Goal: Task Accomplishment & Management: Manage account settings

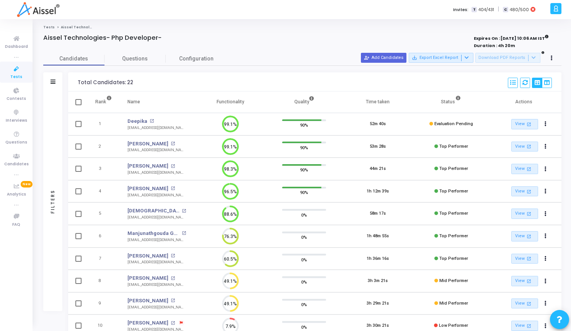
click at [556, 11] on icon at bounding box center [556, 8] width 6 height 9
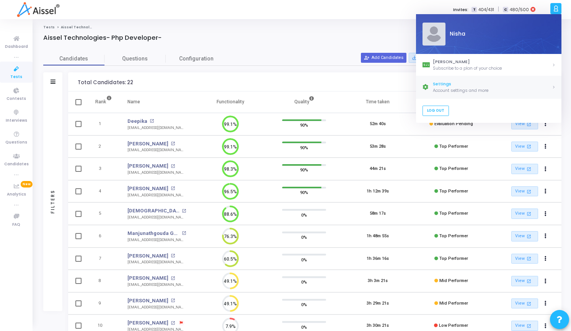
click at [506, 94] on link "Settings Account settings and more" at bounding box center [488, 87] width 145 height 22
select select "91"
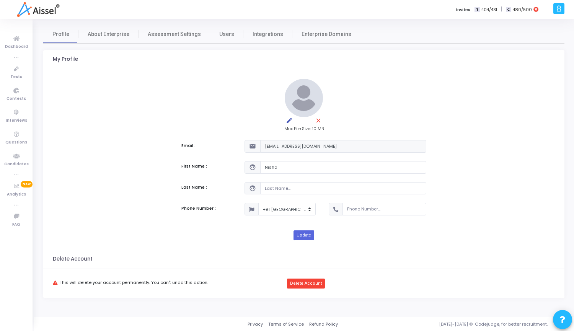
click at [467, 10] on label "Invites:" at bounding box center [463, 10] width 15 height 7
drag, startPoint x: 574, startPoint y: 1, endPoint x: 248, endPoint y: 5, distance: 325.8
click at [248, 5] on div "Invites: T 404/431 | C 480/500" at bounding box center [314, 9] width 475 height 19
click at [15, 44] on span "Dashboard" at bounding box center [16, 47] width 23 height 7
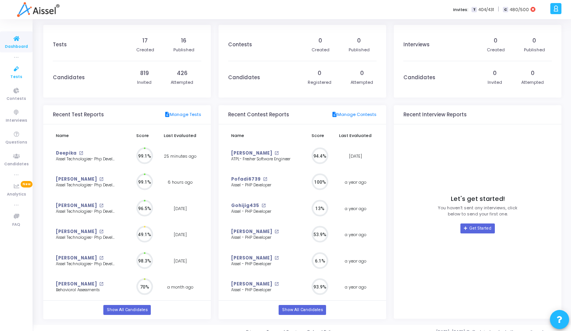
scroll to position [17, 8]
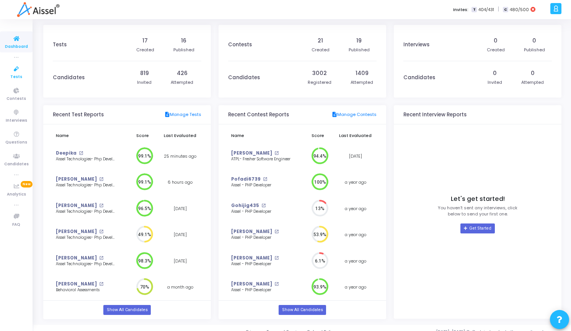
click at [16, 73] on icon at bounding box center [16, 69] width 16 height 10
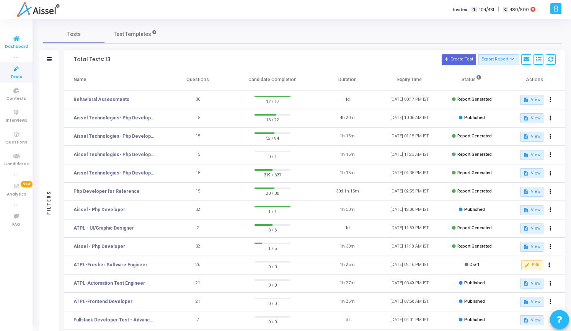
click at [15, 48] on span "Dashboard" at bounding box center [16, 47] width 23 height 7
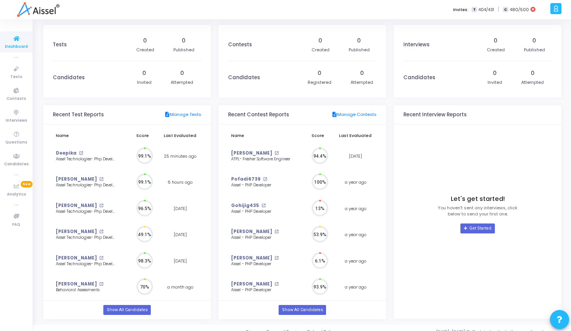
scroll to position [17, 8]
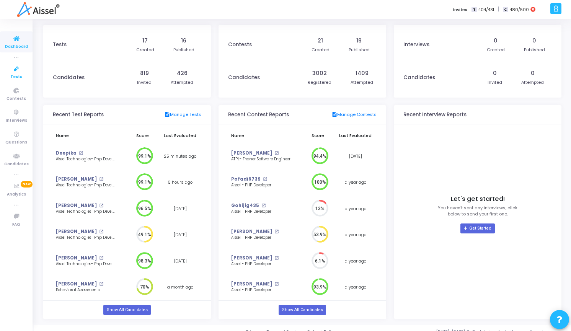
click at [18, 81] on link "Tests" at bounding box center [16, 72] width 33 height 21
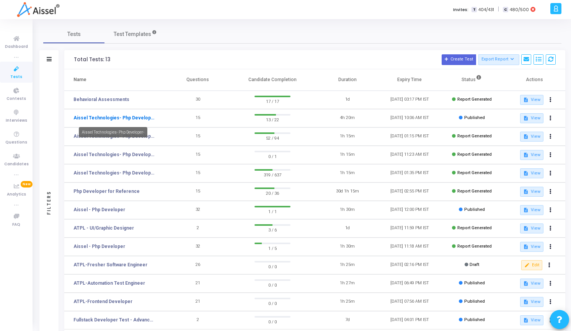
click at [128, 118] on link "Aissel Technologies- Php Developer-" at bounding box center [114, 117] width 81 height 7
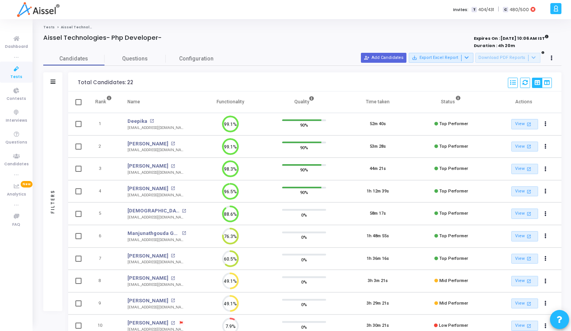
click at [18, 78] on span "Tests" at bounding box center [16, 77] width 12 height 7
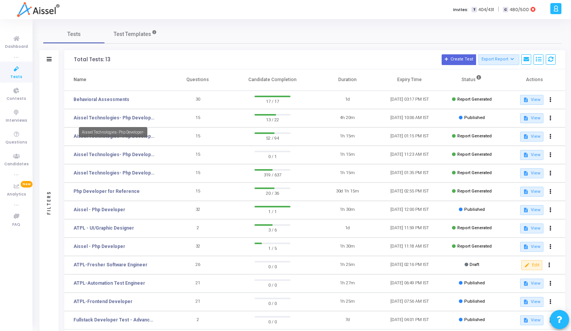
click at [148, 137] on mat-tooltip-component "Aissel Technologies- Php Developer-" at bounding box center [113, 132] width 79 height 21
click at [111, 136] on link "Aissel Technologies- Php Developer-" at bounding box center [114, 136] width 81 height 7
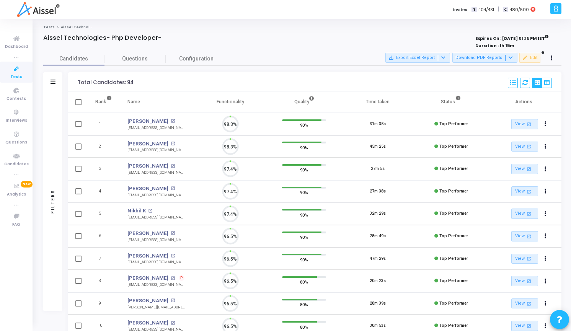
scroll to position [16, 20]
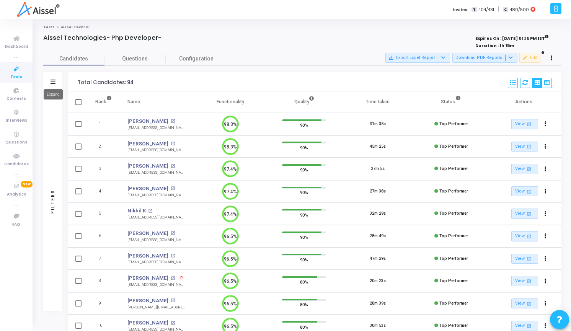
click at [53, 80] on icon at bounding box center [53, 82] width 5 height 4
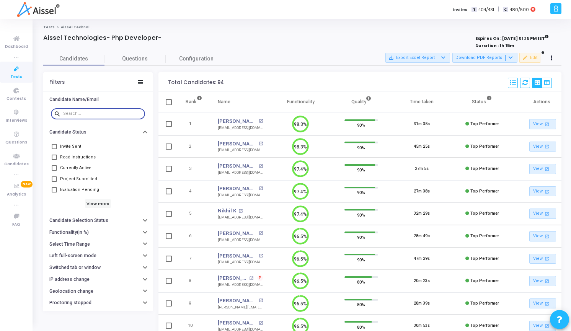
click at [87, 115] on input "text" at bounding box center [102, 113] width 79 height 5
type input "Netra"
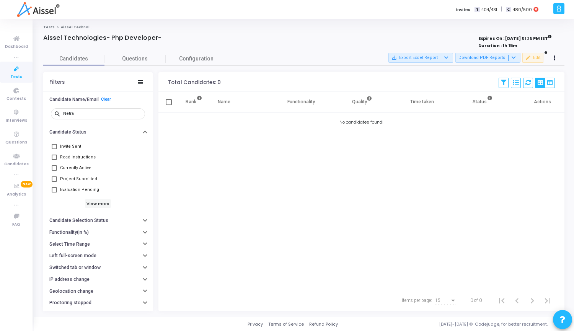
click at [10, 72] on icon at bounding box center [16, 69] width 16 height 10
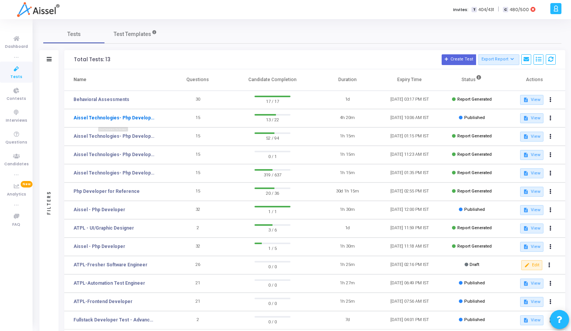
click at [146, 118] on link "Aissel Technologies- Php Developer-" at bounding box center [114, 117] width 81 height 7
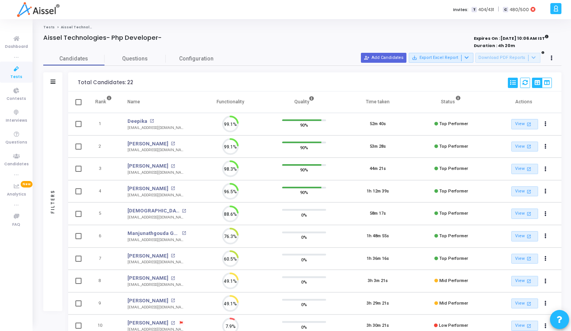
scroll to position [16, 20]
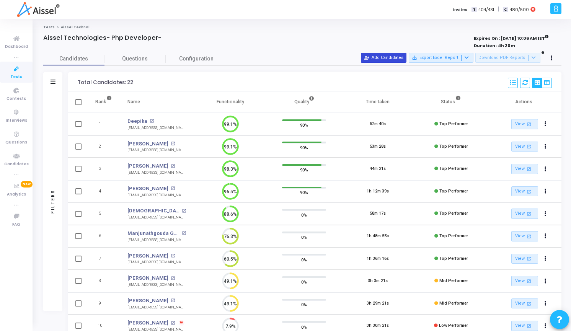
click at [385, 58] on button "person_add_alt Add Candidates" at bounding box center [384, 58] width 46 height 10
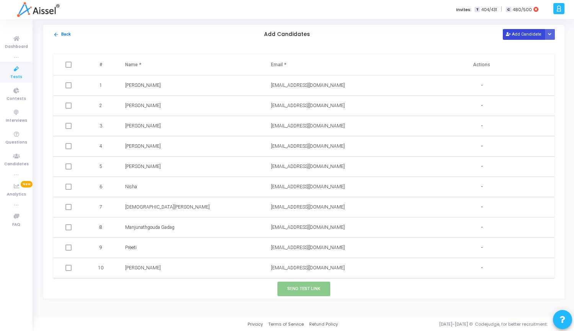
click at [531, 36] on button "Add Candidate" at bounding box center [524, 34] width 42 height 10
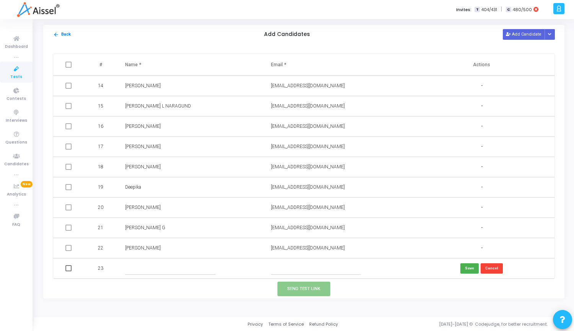
click at [299, 271] on input "text" at bounding box center [316, 268] width 90 height 13
paste input "[EMAIL_ADDRESS][DOMAIN_NAME]"
type input "[EMAIL_ADDRESS][DOMAIN_NAME]"
click at [160, 267] on input "text" at bounding box center [170, 268] width 90 height 13
paste input "[PERSON_NAME]"
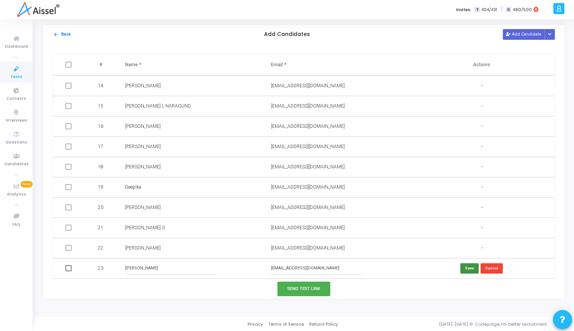
type input "[PERSON_NAME]"
click at [470, 264] on button "Save" at bounding box center [470, 268] width 18 height 10
click at [68, 268] on span at bounding box center [68, 268] width 6 height 6
click at [68, 271] on input "checkbox" at bounding box center [68, 271] width 0 height 0
checkbox input "true"
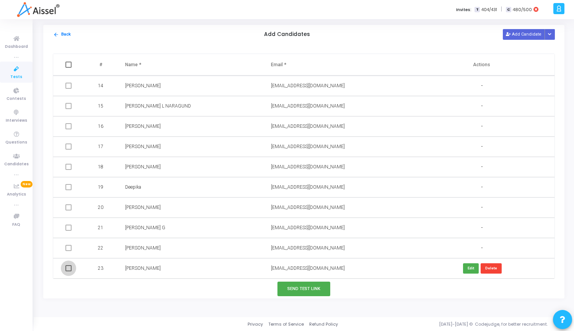
checkbox input "true"
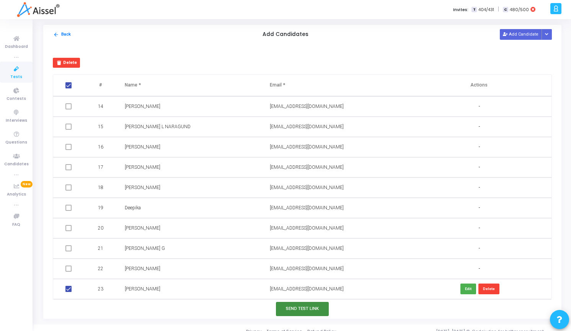
click at [299, 305] on button "Send Test Link" at bounding box center [302, 309] width 53 height 14
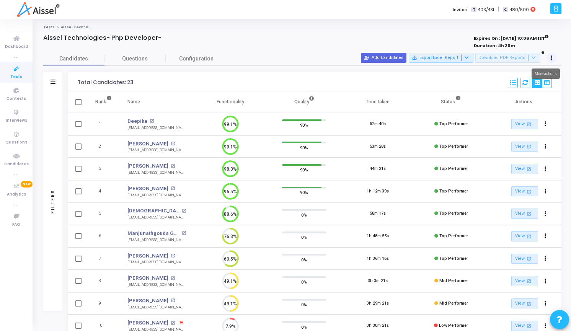
click at [553, 59] on button at bounding box center [552, 58] width 11 height 11
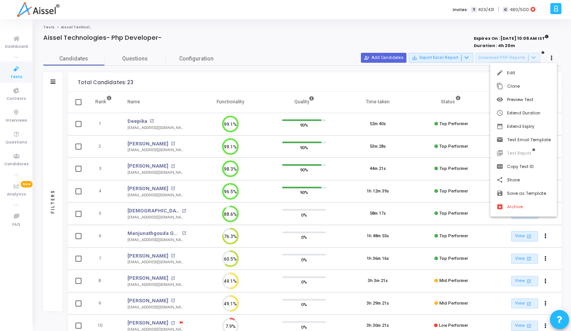
click at [556, 7] on div at bounding box center [285, 165] width 571 height 331
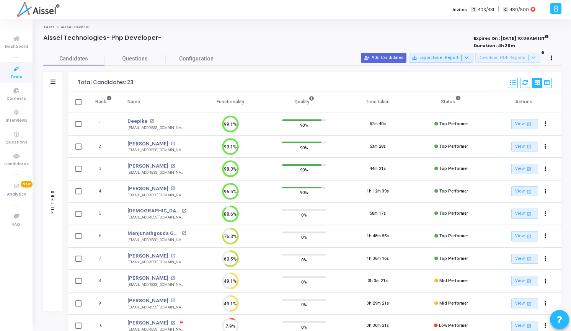
click at [556, 7] on icon at bounding box center [556, 8] width 6 height 9
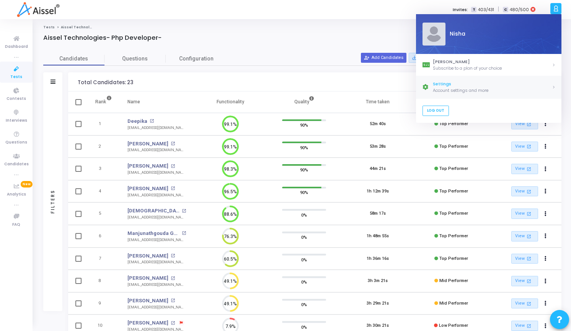
click at [539, 84] on div "Settings" at bounding box center [492, 84] width 119 height 7
select select "91"
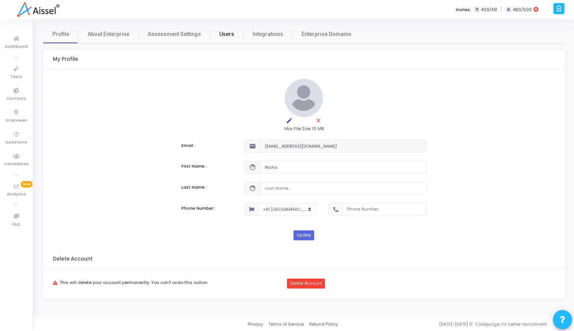
click at [218, 38] on link "Users" at bounding box center [226, 34] width 33 height 18
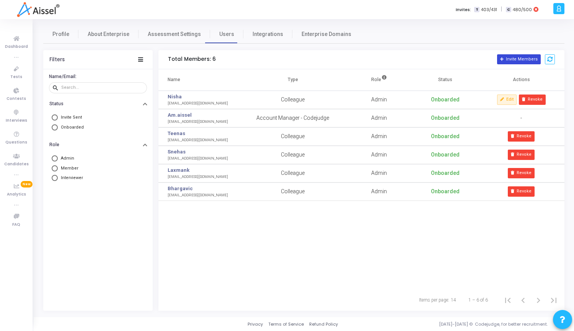
click at [512, 59] on button "Invite Members" at bounding box center [519, 59] width 44 height 10
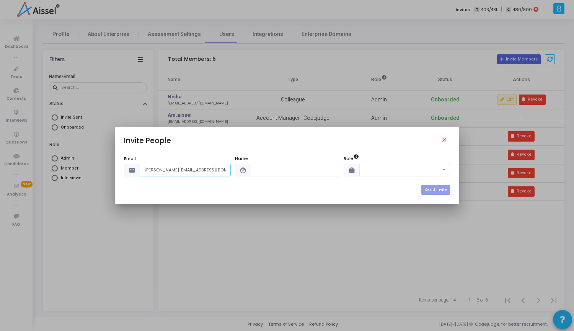
type input "[PERSON_NAME][EMAIL_ADDRESS][DOMAIN_NAME]"
type input "[PERSON_NAME]"
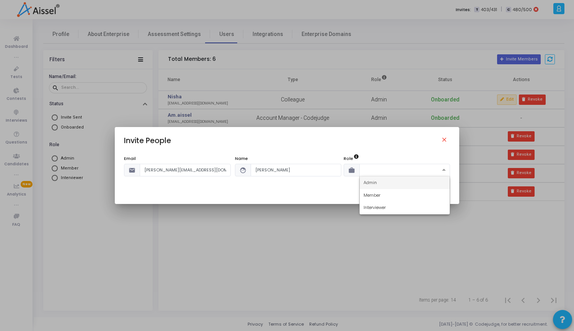
click at [442, 168] on span at bounding box center [445, 170] width 10 height 7
click at [389, 205] on div "Interviewer" at bounding box center [405, 207] width 90 height 13
click at [442, 173] on span at bounding box center [445, 170] width 10 height 7
click at [413, 184] on div "Admin" at bounding box center [405, 182] width 90 height 13
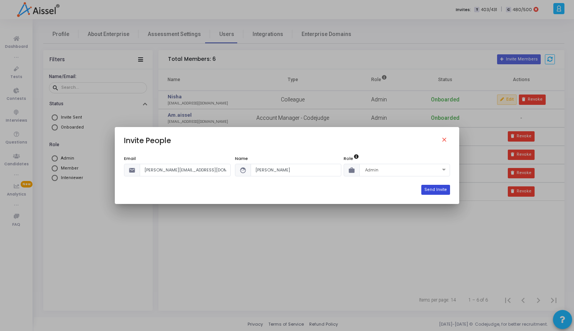
click at [443, 192] on button "Send Invite" at bounding box center [435, 190] width 29 height 10
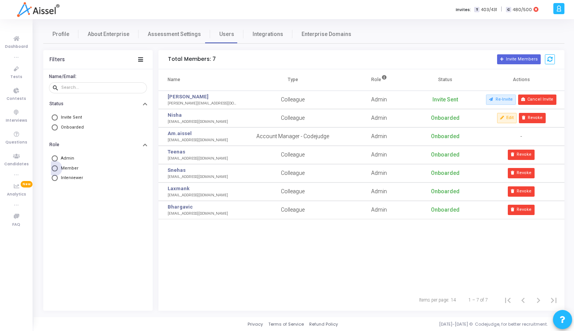
click at [53, 171] on span at bounding box center [55, 168] width 6 height 6
click at [53, 171] on input "Member" at bounding box center [55, 168] width 6 height 6
radio input "true"
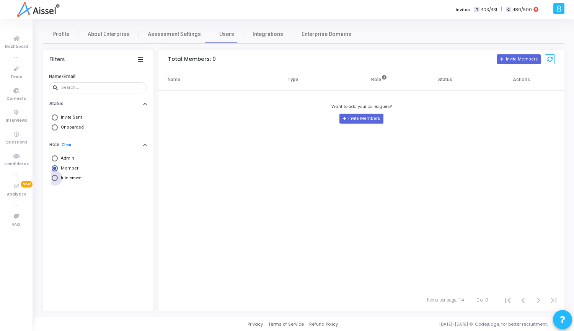
click at [57, 178] on span at bounding box center [55, 178] width 6 height 6
click at [57, 178] on input "Interviewer" at bounding box center [55, 178] width 6 height 6
radio input "true"
click at [56, 159] on span at bounding box center [55, 158] width 6 height 6
click at [56, 159] on input "Admin" at bounding box center [55, 158] width 6 height 6
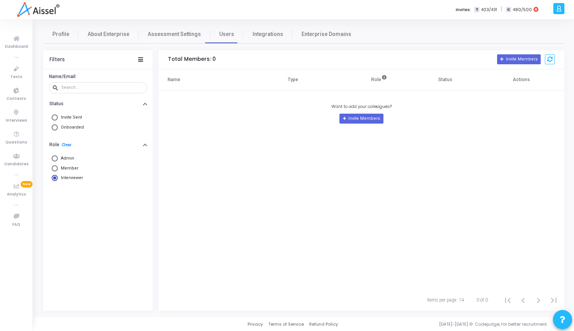
radio input "true"
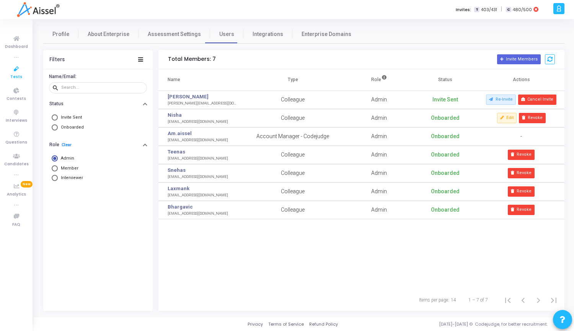
click at [15, 75] on span "Tests" at bounding box center [16, 77] width 12 height 7
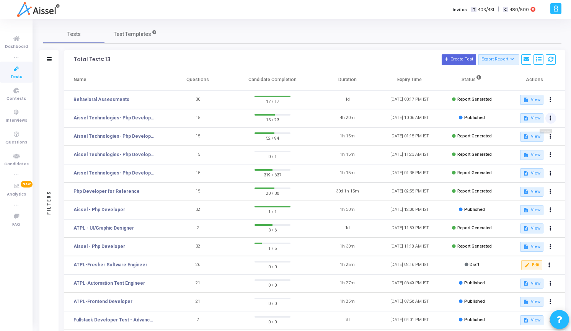
click at [550, 121] on button at bounding box center [551, 118] width 11 height 11
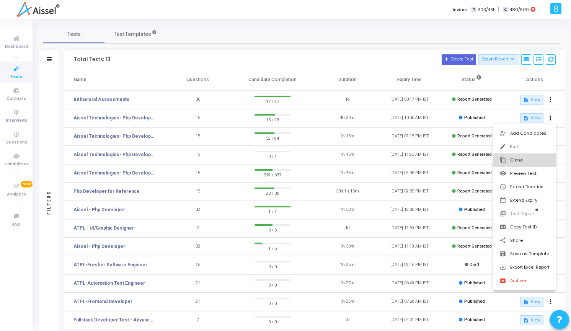
click at [519, 158] on button "content_copy Clone" at bounding box center [524, 160] width 62 height 13
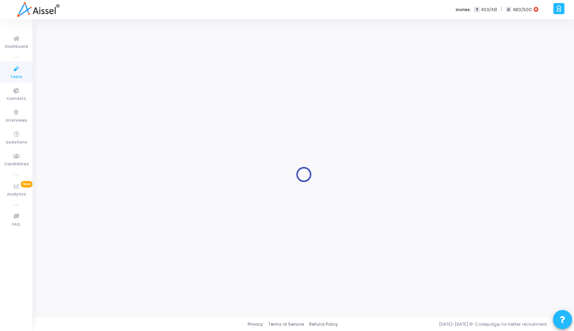
type input "Aissel Technologies- Php Developer-"
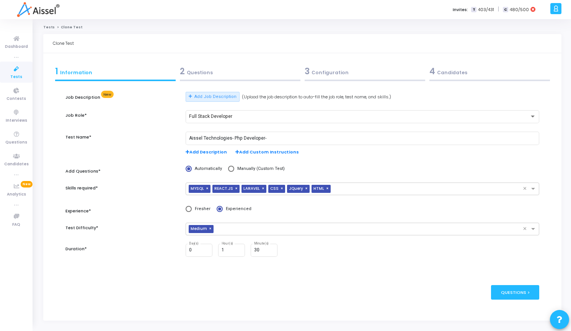
click at [327, 75] on div "3 Configuration" at bounding box center [365, 71] width 121 height 13
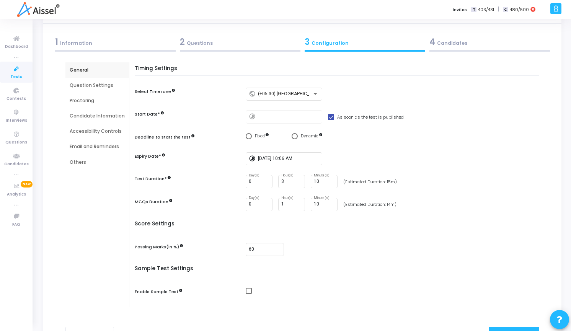
scroll to position [30, 0]
click at [296, 183] on input "2" at bounding box center [291, 180] width 21 height 5
click at [296, 183] on input "1" at bounding box center [291, 180] width 21 height 5
click at [296, 183] on input "0" at bounding box center [291, 180] width 21 height 5
click at [296, 178] on input "1" at bounding box center [291, 180] width 21 height 5
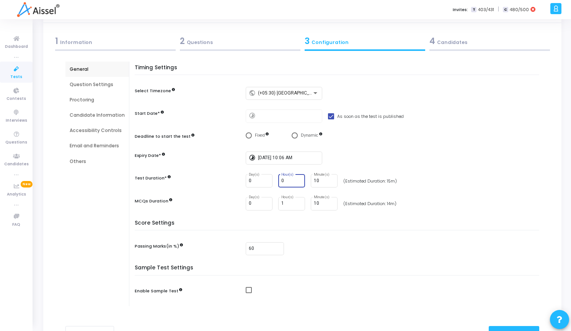
type input "0"
click at [297, 182] on input "0" at bounding box center [291, 180] width 21 height 5
click at [329, 180] on input "11" at bounding box center [324, 180] width 21 height 5
click at [329, 180] on input "12" at bounding box center [324, 180] width 21 height 5
click at [329, 180] on input "13" at bounding box center [324, 180] width 21 height 5
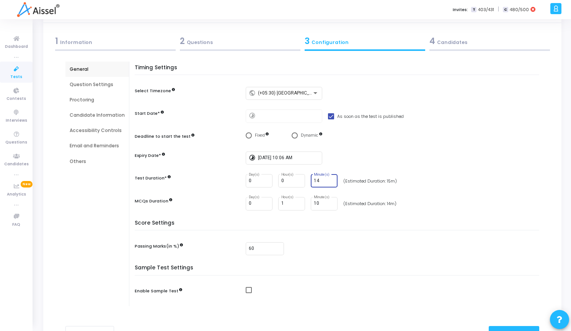
click at [329, 180] on input "14" at bounding box center [324, 180] width 21 height 5
click at [329, 180] on input "15" at bounding box center [324, 180] width 21 height 5
click at [329, 180] on input "16" at bounding box center [324, 180] width 21 height 5
click at [329, 180] on input "17" at bounding box center [324, 180] width 21 height 5
click at [329, 180] on input "18" at bounding box center [324, 180] width 21 height 5
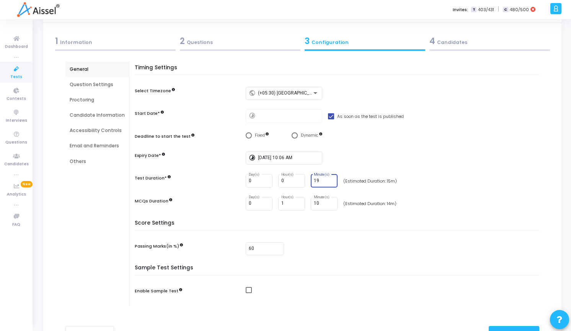
click at [329, 180] on input "19" at bounding box center [324, 180] width 21 height 5
click at [329, 180] on input "20" at bounding box center [324, 180] width 21 height 5
click at [329, 180] on input "21" at bounding box center [324, 180] width 21 height 5
click at [329, 180] on input "22" at bounding box center [324, 180] width 21 height 5
click at [329, 180] on input "23" at bounding box center [324, 180] width 21 height 5
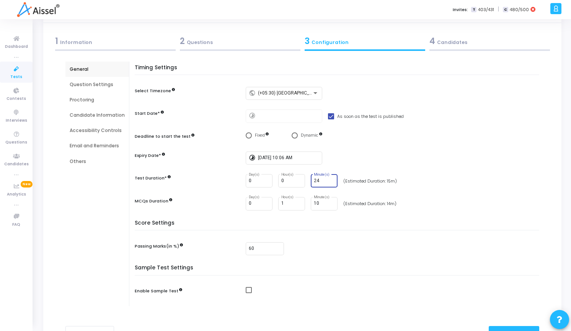
click at [329, 180] on input "24" at bounding box center [324, 180] width 21 height 5
click at [329, 180] on input "25" at bounding box center [324, 180] width 21 height 5
click at [329, 180] on input "26" at bounding box center [324, 180] width 21 height 5
click at [329, 180] on input "27" at bounding box center [324, 180] width 21 height 5
click at [329, 180] on input "28" at bounding box center [324, 180] width 21 height 5
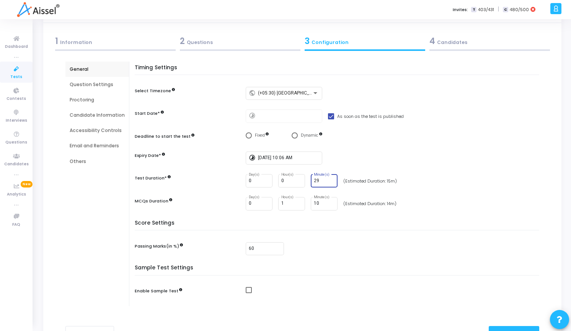
click at [329, 180] on input "29" at bounding box center [324, 180] width 21 height 5
click at [329, 180] on input "30" at bounding box center [324, 180] width 21 height 5
click at [329, 180] on input "31" at bounding box center [324, 180] width 21 height 5
click at [329, 180] on input "32" at bounding box center [324, 180] width 21 height 5
click at [329, 180] on input "33" at bounding box center [324, 180] width 21 height 5
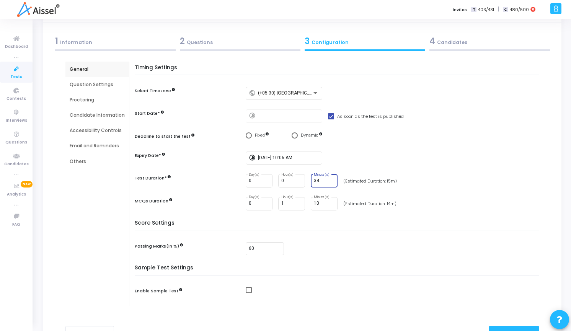
click at [329, 180] on input "34" at bounding box center [324, 180] width 21 height 5
click at [329, 180] on input "35" at bounding box center [324, 180] width 21 height 5
click at [329, 180] on input "36" at bounding box center [324, 180] width 21 height 5
click at [329, 180] on input "37" at bounding box center [324, 180] width 21 height 5
click at [329, 180] on input "38" at bounding box center [324, 180] width 21 height 5
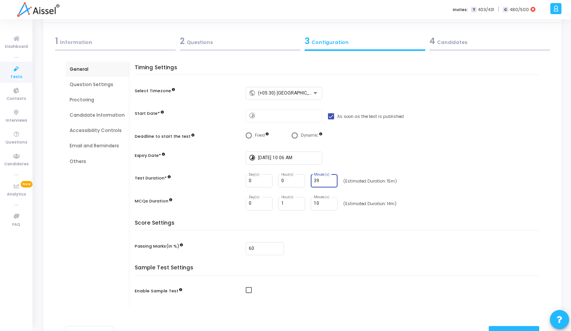
click at [329, 180] on input "39" at bounding box center [324, 180] width 21 height 5
click at [329, 180] on input "40" at bounding box center [324, 180] width 21 height 5
click at [329, 180] on input "41" at bounding box center [324, 180] width 21 height 5
click at [329, 180] on input "42" at bounding box center [324, 180] width 21 height 5
click at [329, 180] on input "43" at bounding box center [324, 180] width 21 height 5
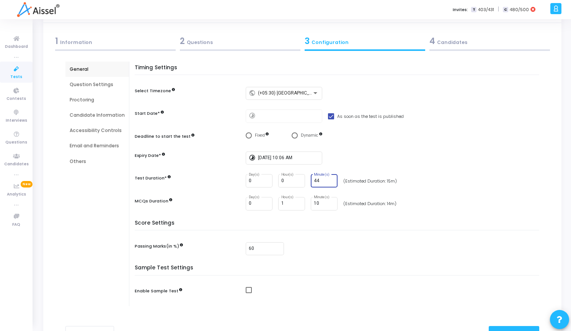
click at [329, 180] on input "44" at bounding box center [324, 180] width 21 height 5
type input "45"
click at [329, 180] on input "45" at bounding box center [324, 180] width 21 height 5
type input "0"
click at [297, 205] on input "0" at bounding box center [291, 203] width 21 height 5
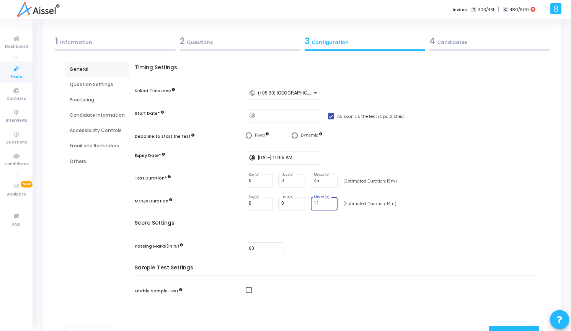
click at [331, 202] on input "11" at bounding box center [324, 203] width 21 height 5
click at [331, 202] on input "12" at bounding box center [324, 203] width 21 height 5
click at [331, 202] on input "13" at bounding box center [324, 203] width 21 height 5
click at [331, 202] on input "14" at bounding box center [324, 203] width 21 height 5
click at [331, 202] on input "15" at bounding box center [324, 203] width 21 height 5
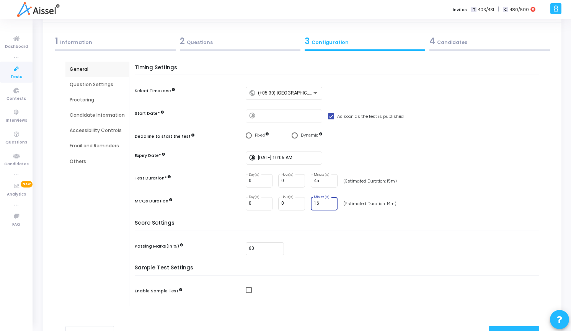
click at [331, 202] on input "16" at bounding box center [324, 203] width 21 height 5
click at [331, 202] on input "17" at bounding box center [324, 203] width 21 height 5
click at [331, 202] on input "18" at bounding box center [324, 203] width 21 height 5
click at [331, 202] on input "19" at bounding box center [324, 203] width 21 height 5
click at [331, 202] on input "20" at bounding box center [324, 203] width 21 height 5
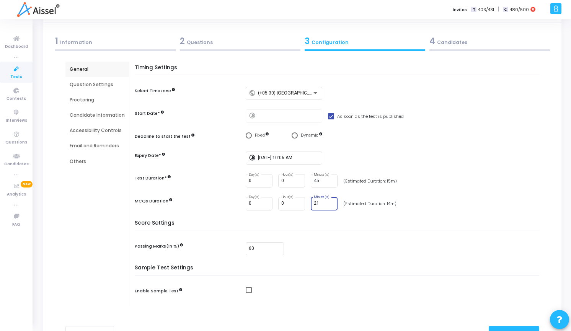
click at [331, 202] on input "21" at bounding box center [324, 203] width 21 height 5
click at [331, 202] on input "22" at bounding box center [324, 203] width 21 height 5
click at [331, 202] on input "23" at bounding box center [324, 203] width 21 height 5
click at [331, 202] on input "24" at bounding box center [324, 203] width 21 height 5
click at [331, 202] on input "25" at bounding box center [324, 203] width 21 height 5
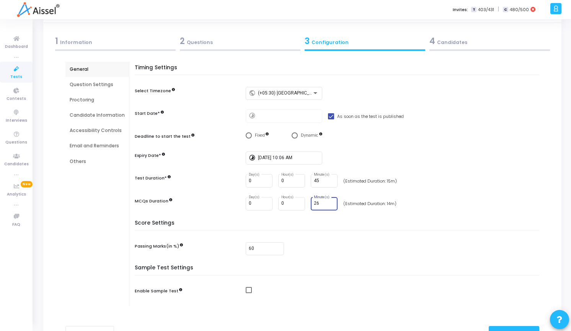
click at [331, 202] on input "26" at bounding box center [324, 203] width 21 height 5
click at [331, 202] on input "27" at bounding box center [324, 203] width 21 height 5
click at [331, 202] on input "28" at bounding box center [324, 203] width 21 height 5
click at [331, 202] on input "29" at bounding box center [324, 203] width 21 height 5
click at [331, 202] on input "30" at bounding box center [324, 203] width 21 height 5
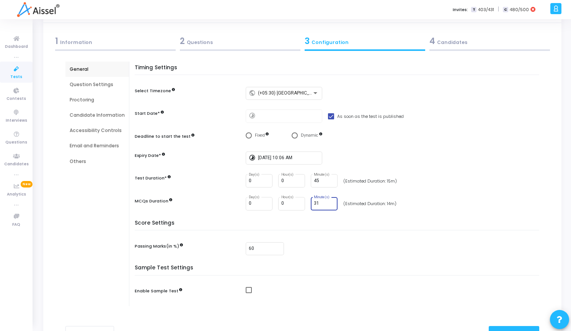
click at [331, 202] on input "31" at bounding box center [324, 203] width 21 height 5
type input "30"
click at [330, 204] on input "30" at bounding box center [324, 203] width 21 height 5
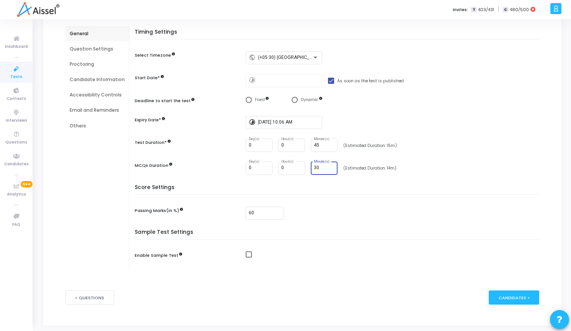
scroll to position [66, 0]
click at [86, 63] on div "Proctoring" at bounding box center [97, 63] width 55 height 7
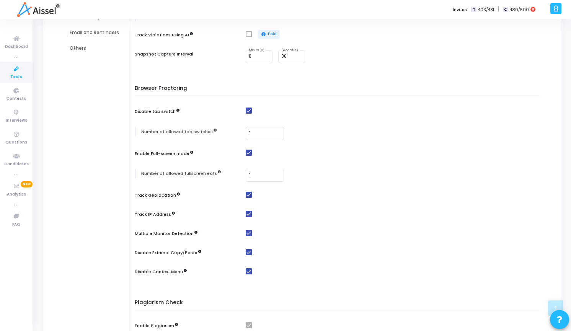
scroll to position [236, 0]
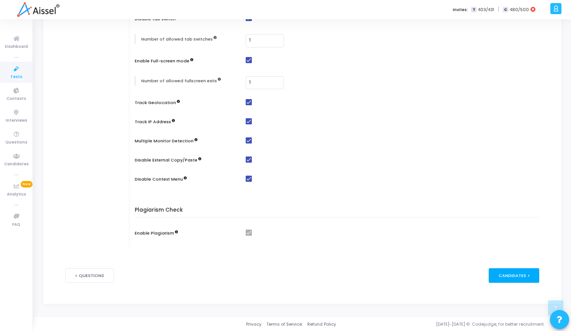
click at [521, 280] on div "Candidates >" at bounding box center [514, 275] width 51 height 14
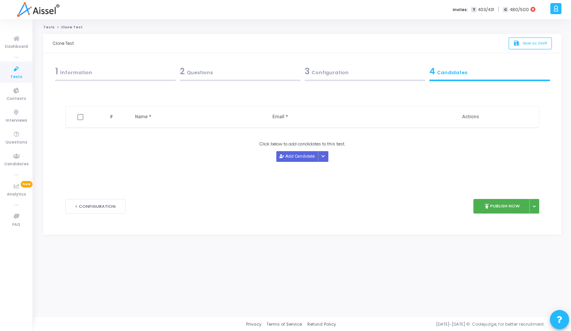
scroll to position [0, 0]
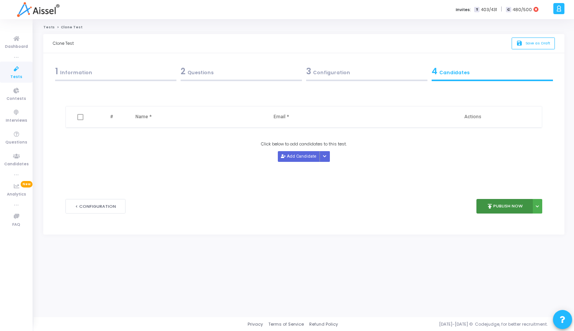
click at [503, 201] on button "publish Publish Now" at bounding box center [505, 206] width 56 height 15
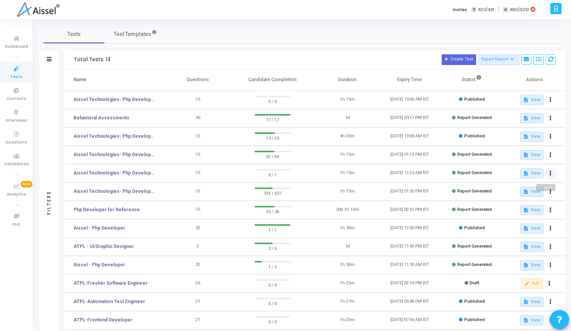
click at [551, 172] on icon at bounding box center [551, 174] width 2 height 4
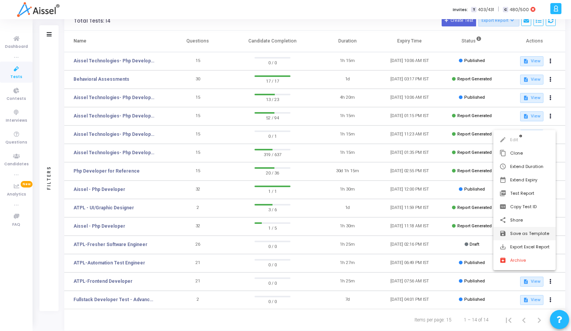
scroll to position [49, 0]
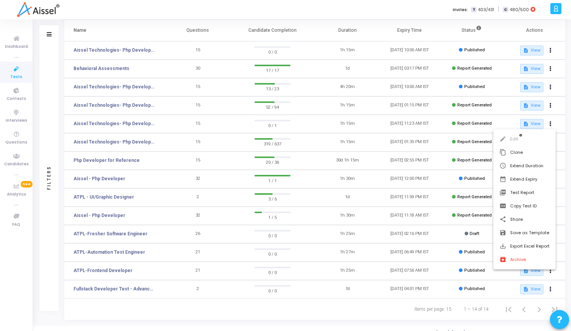
click at [360, 309] on div at bounding box center [285, 165] width 571 height 331
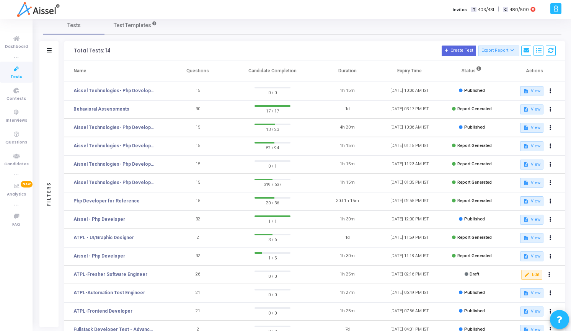
scroll to position [8, 0]
click at [128, 166] on link "Aissel Technologies- Php Developer-" at bounding box center [114, 164] width 81 height 7
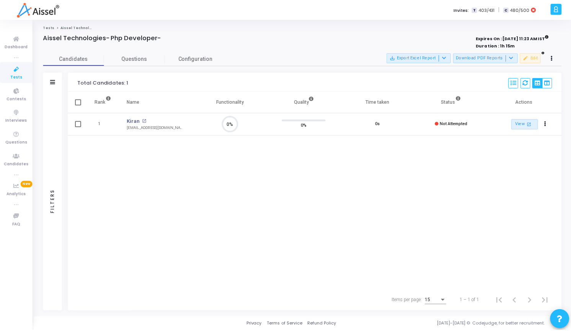
scroll to position [16, 20]
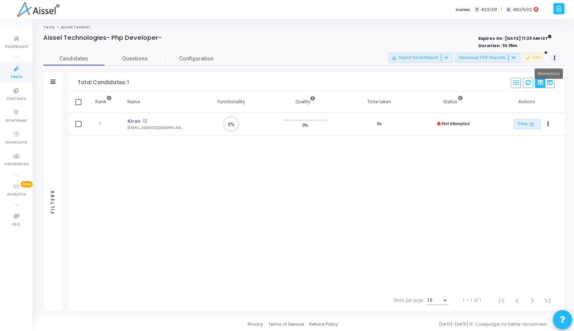
click at [558, 58] on button at bounding box center [555, 58] width 11 height 11
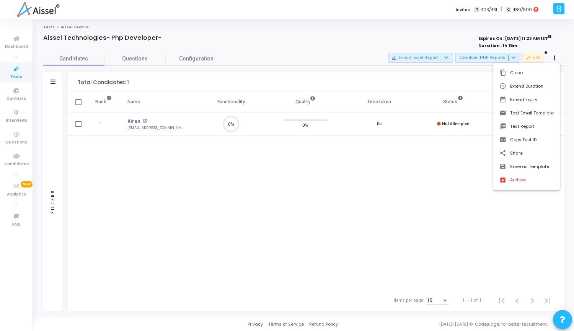
click at [378, 219] on div at bounding box center [287, 165] width 574 height 331
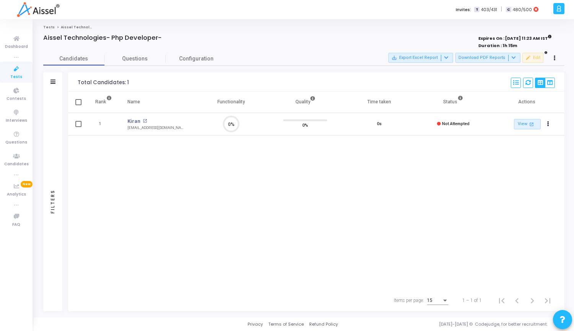
click at [18, 76] on span "Tests" at bounding box center [16, 77] width 12 height 7
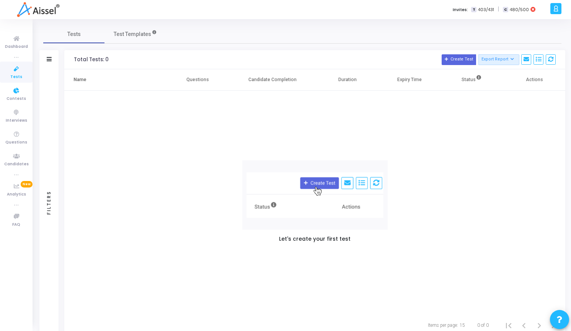
click at [15, 71] on icon at bounding box center [16, 69] width 16 height 10
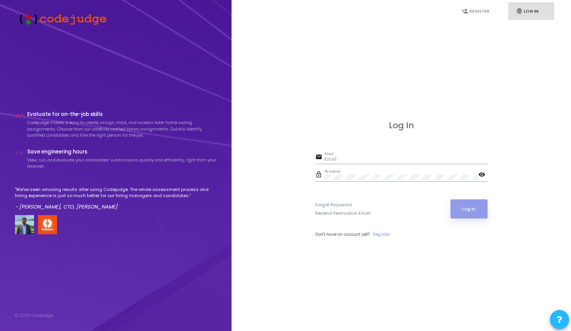
type input "[EMAIL_ADDRESS][DOMAIN_NAME]"
click at [465, 213] on button "Log In" at bounding box center [469, 208] width 37 height 19
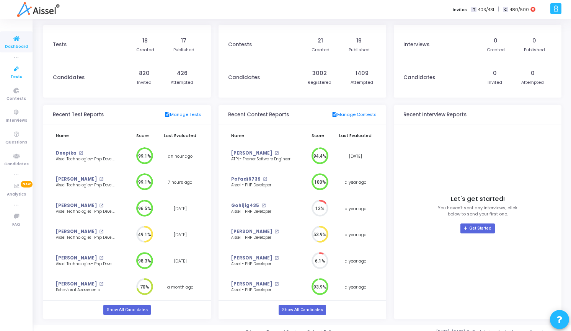
click at [9, 74] on link "Tests" at bounding box center [16, 72] width 33 height 21
